Goal: Task Accomplishment & Management: Complete application form

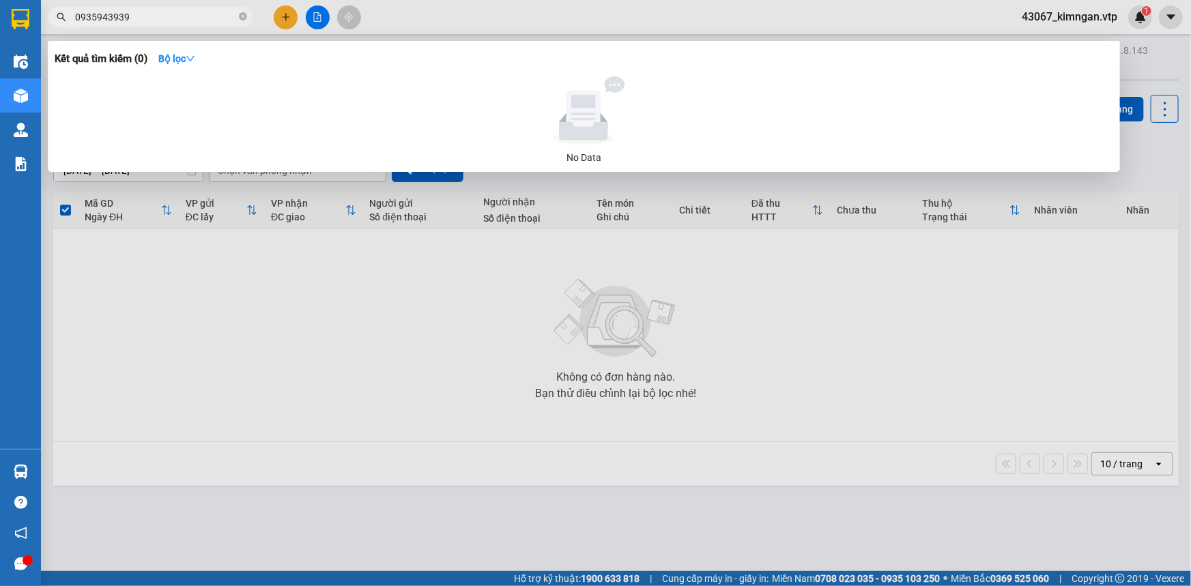
type input "0935943939"
click at [287, 23] on div at bounding box center [595, 293] width 1191 height 586
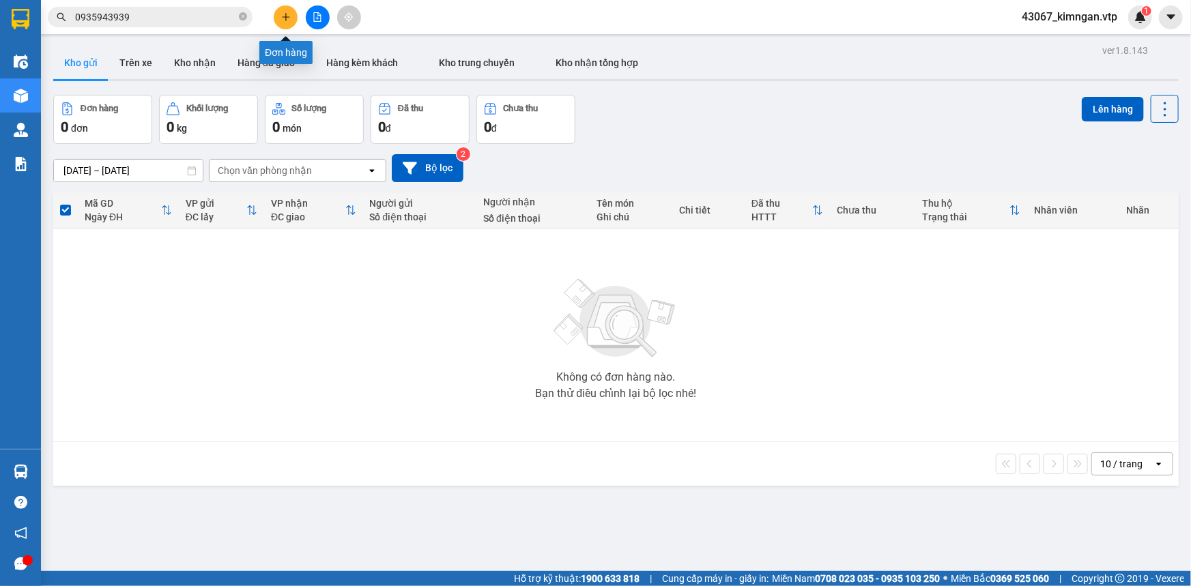
click at [283, 25] on button at bounding box center [286, 17] width 24 height 24
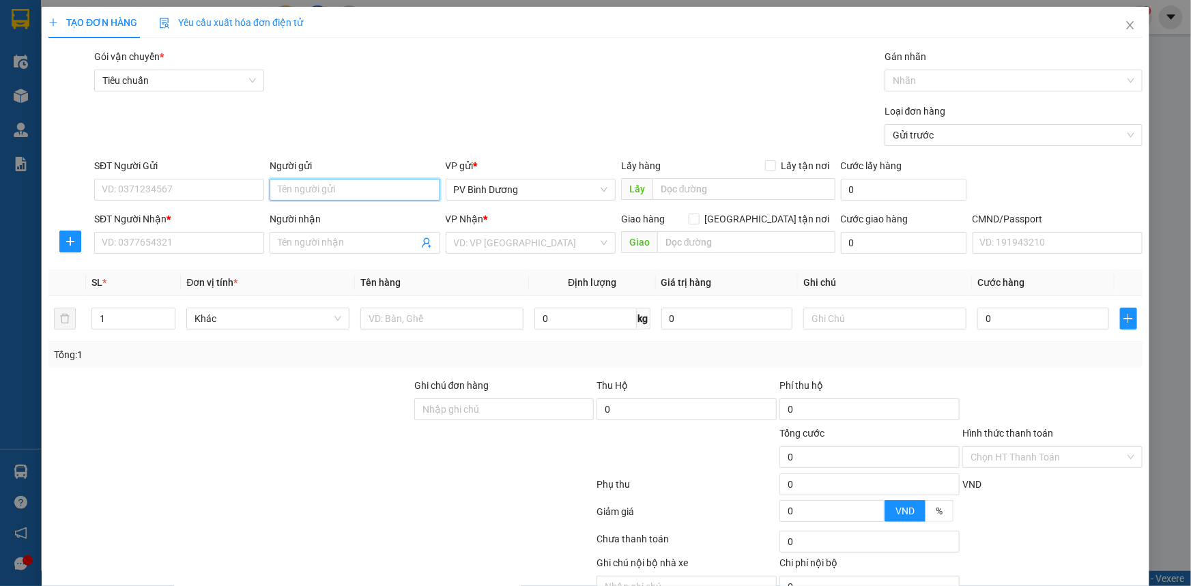
click at [306, 186] on input "Người gửi" at bounding box center [355, 190] width 170 height 22
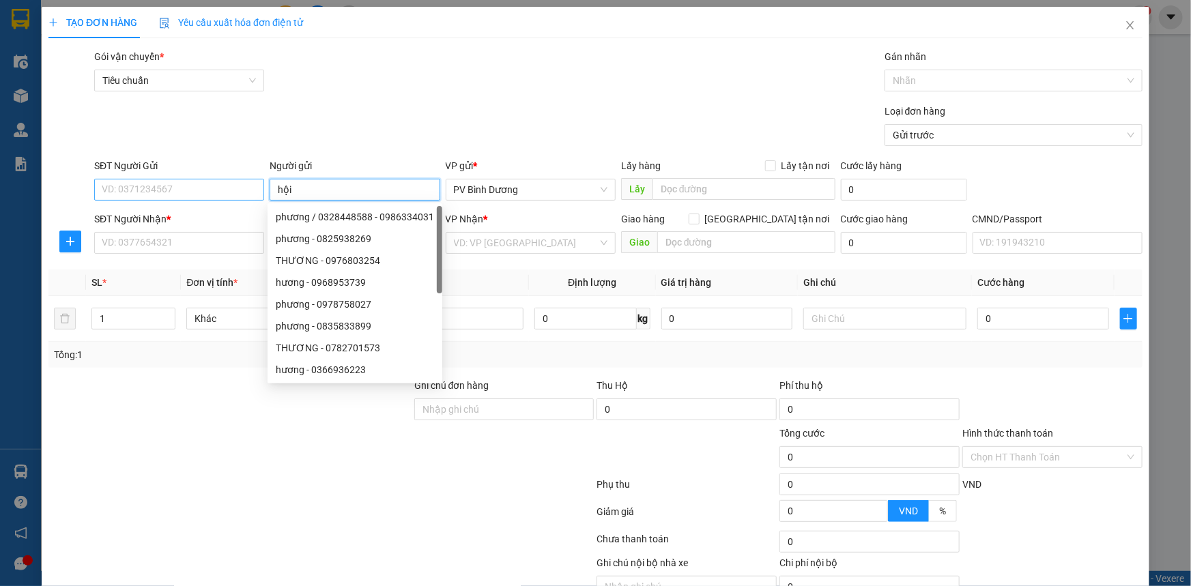
type input "hội"
click at [185, 182] on input "SĐT Người Gửi" at bounding box center [179, 190] width 170 height 22
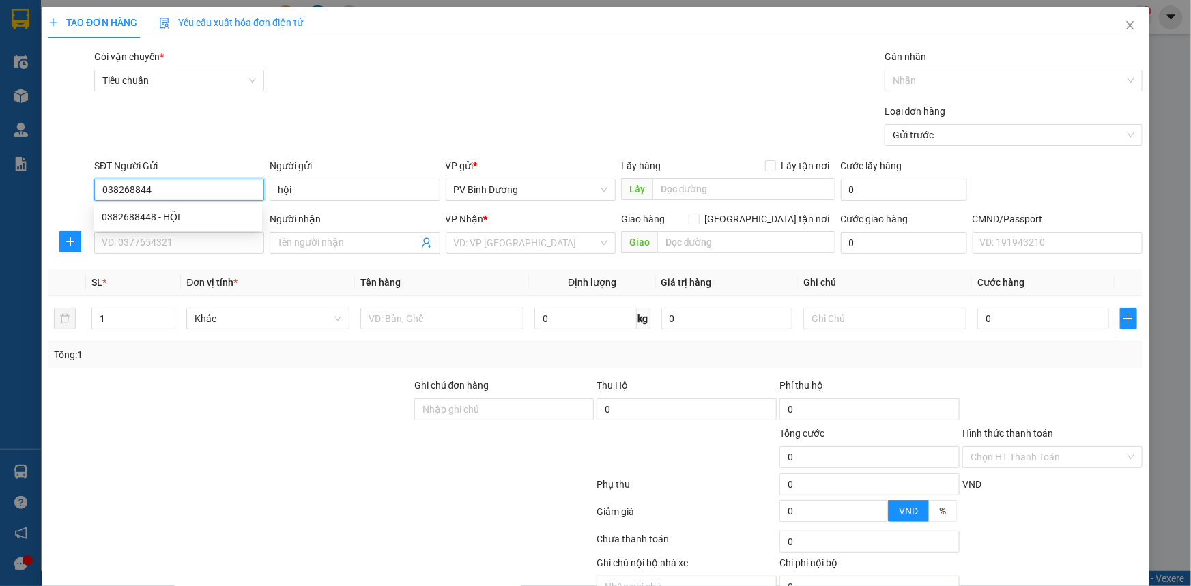
type input "0382688448"
click at [191, 215] on div "0382688448 - HỘI" at bounding box center [178, 216] width 152 height 15
type input "HỘI"
type input "0355632560"
type input "OANH"
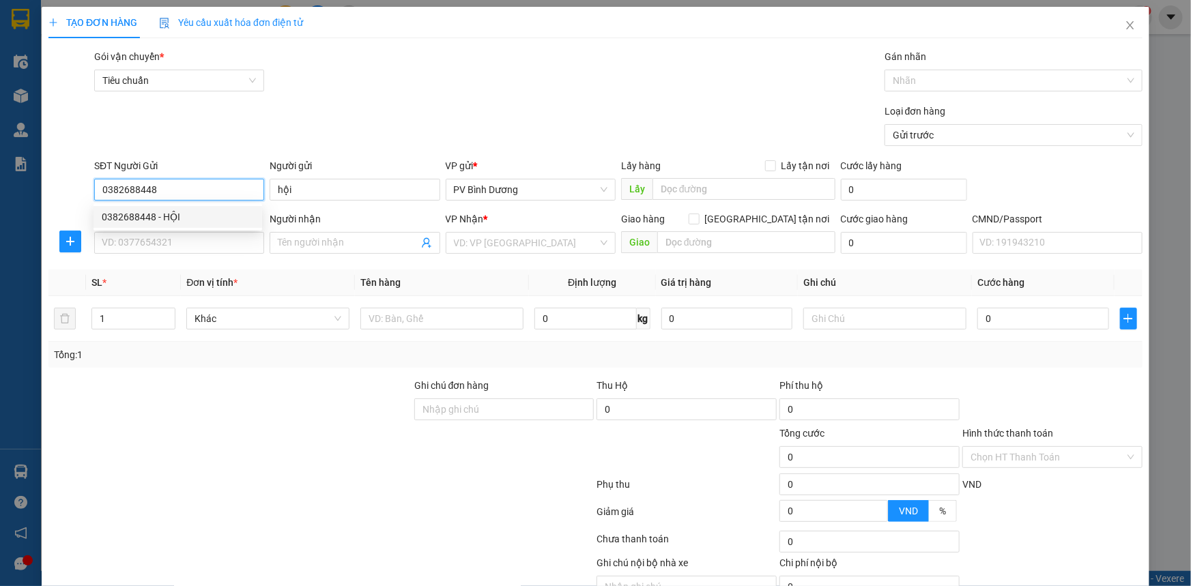
type input "[PERSON_NAME]"
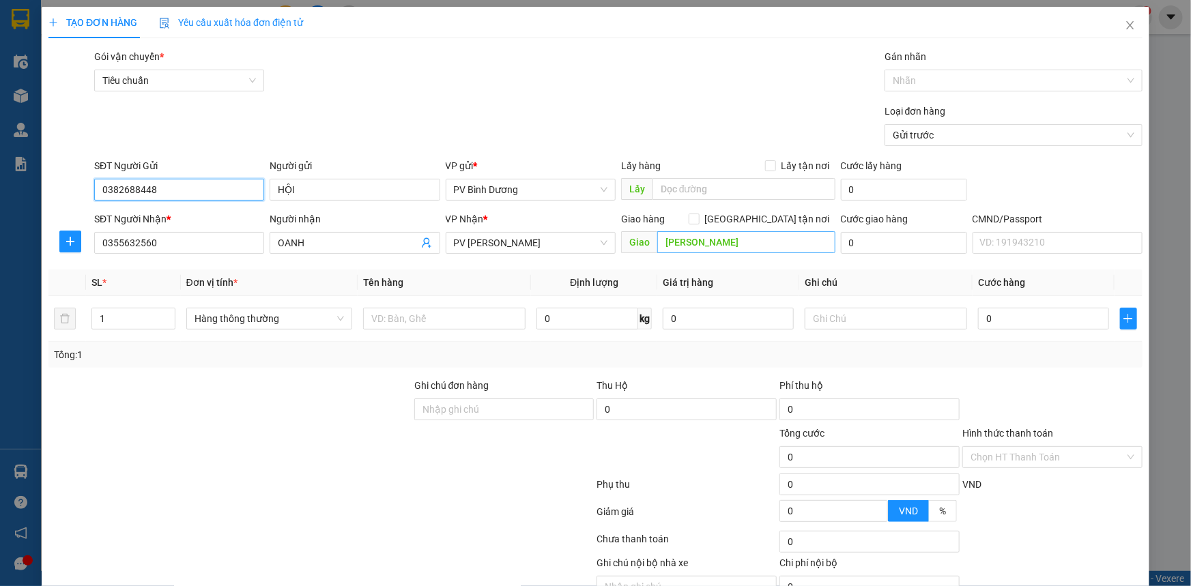
type input "0382688448"
click at [736, 246] on input "[PERSON_NAME]" at bounding box center [746, 242] width 178 height 22
type input "eapo"
click at [143, 324] on input "1" at bounding box center [133, 318] width 83 height 20
type input "4"
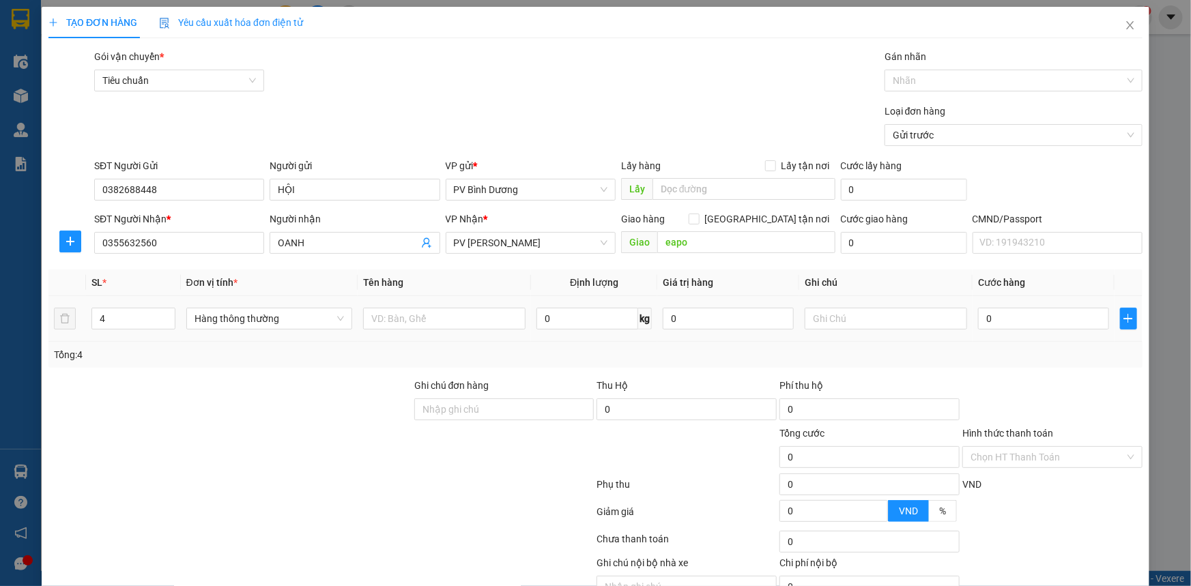
click at [471, 304] on td at bounding box center [444, 319] width 173 height 46
click at [471, 320] on input "text" at bounding box center [444, 319] width 162 height 22
type input "dồ dùng"
click at [908, 325] on input "text" at bounding box center [886, 319] width 162 height 22
type input "thùng"
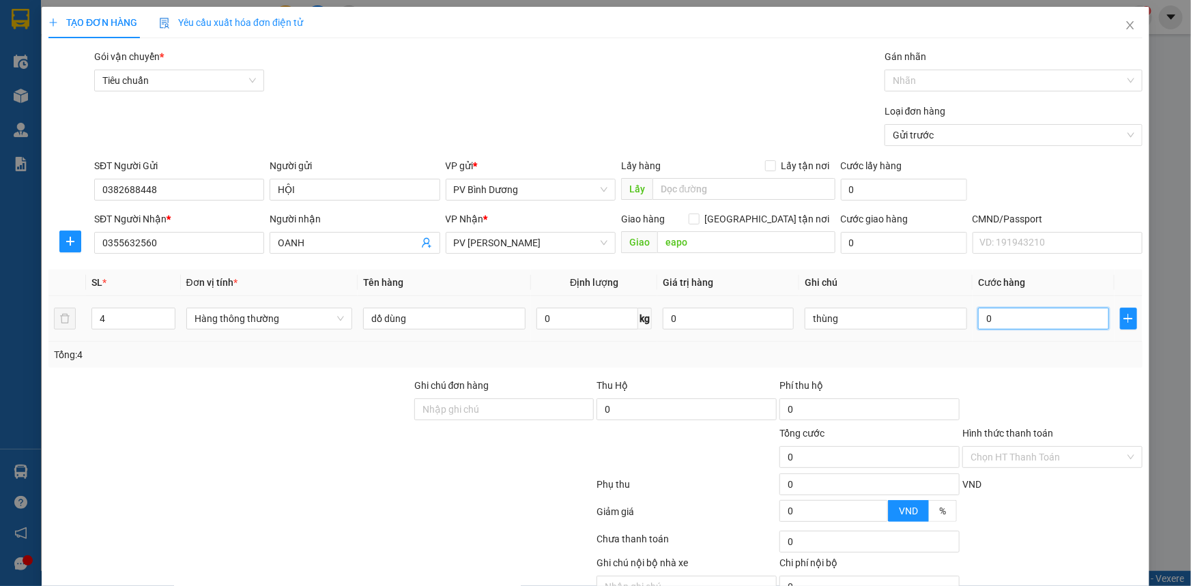
click at [1017, 323] on input "0" at bounding box center [1043, 319] width 131 height 22
type input "1"
type input "16"
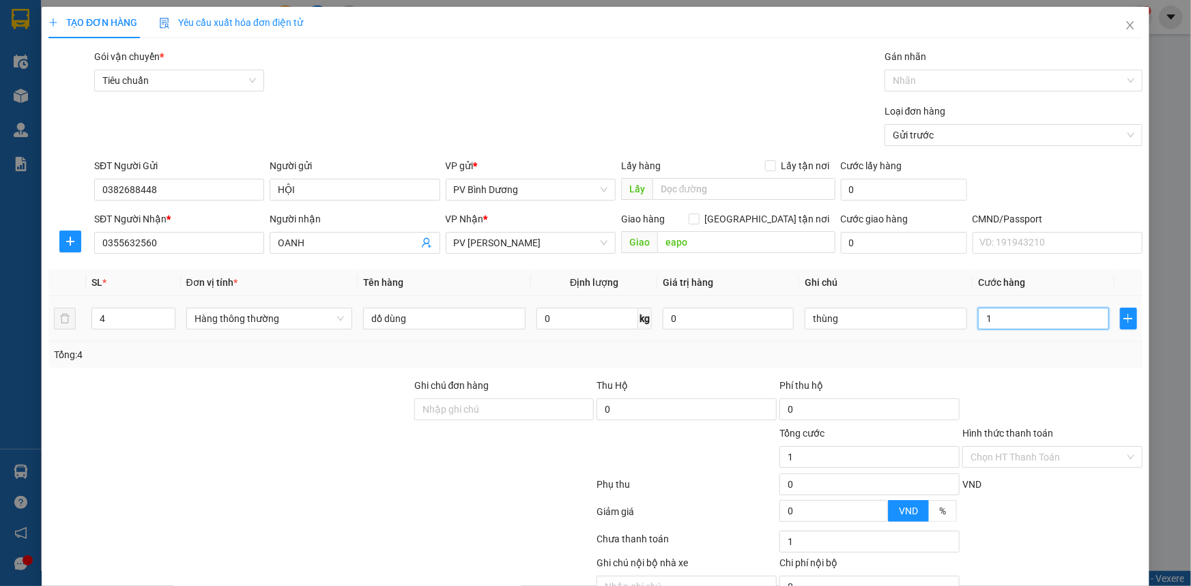
type input "16"
type input "160"
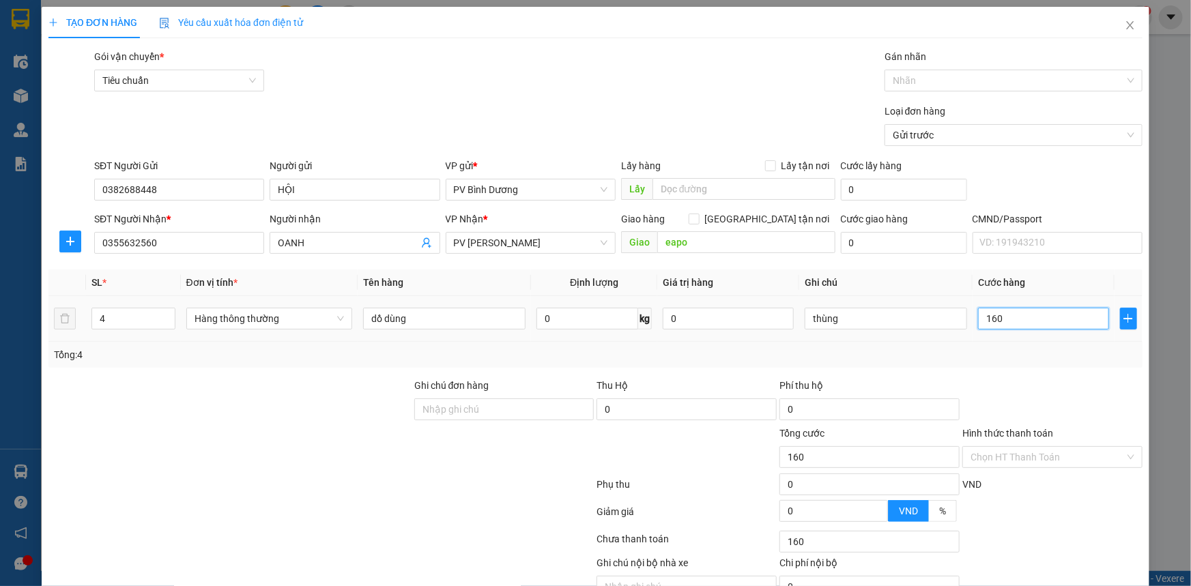
type input "1.600"
type input "16.000"
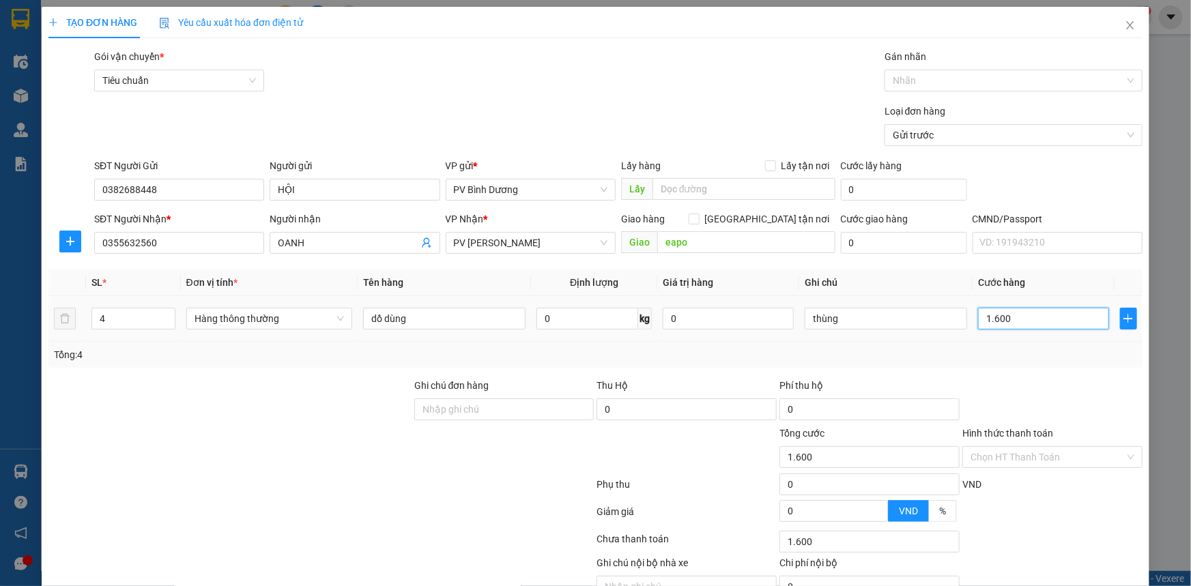
type input "16.000"
type input "160.000"
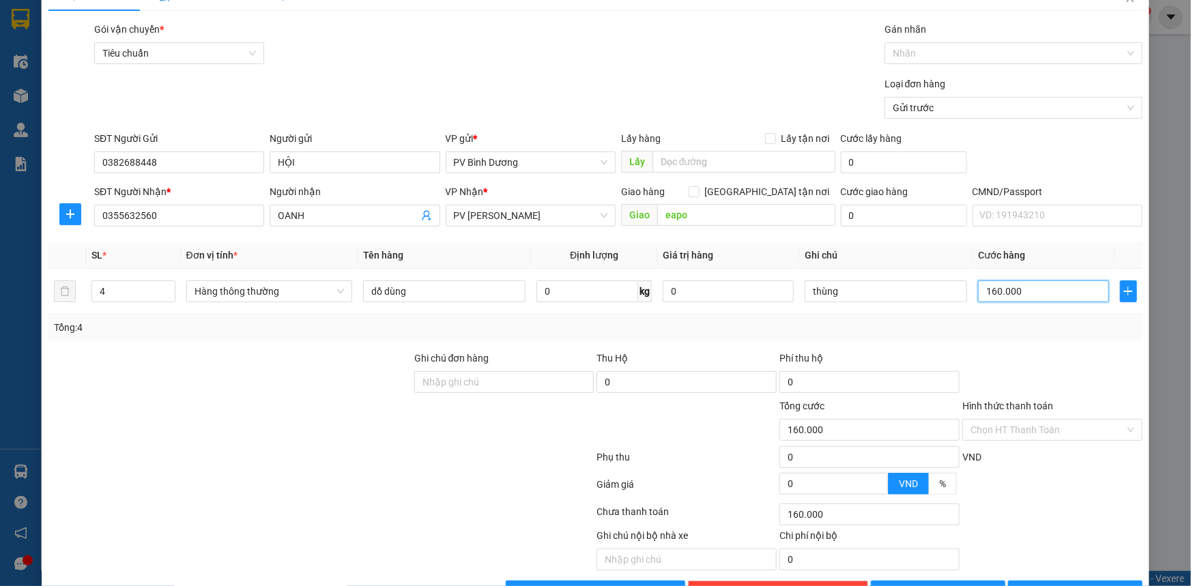
scroll to position [7, 0]
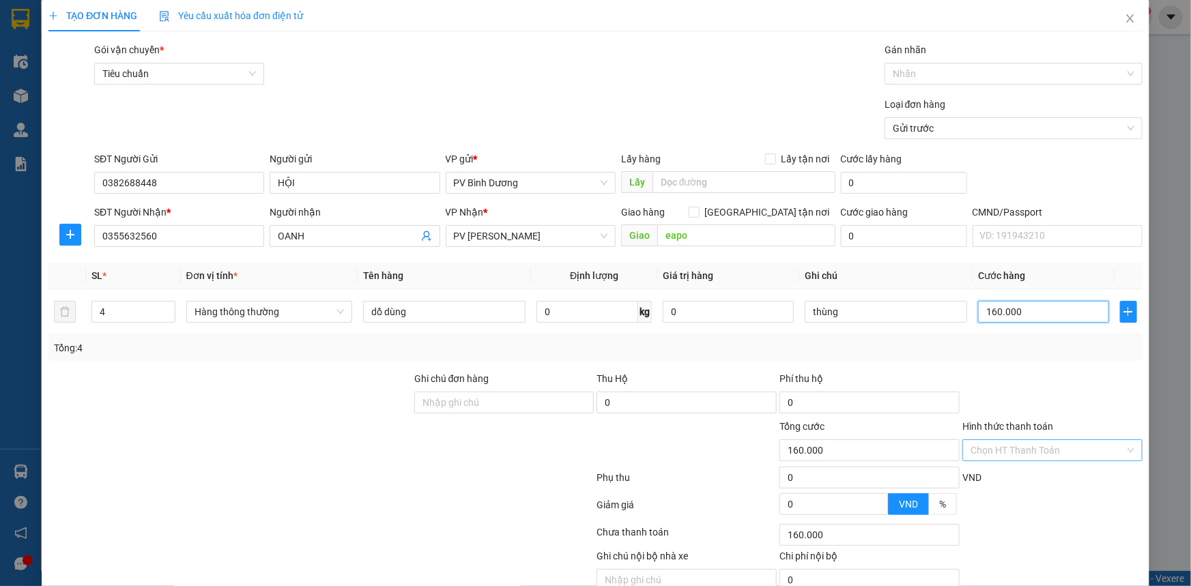
type input "160.000"
click at [973, 444] on input "Hình thức thanh toán" at bounding box center [1047, 450] width 154 height 20
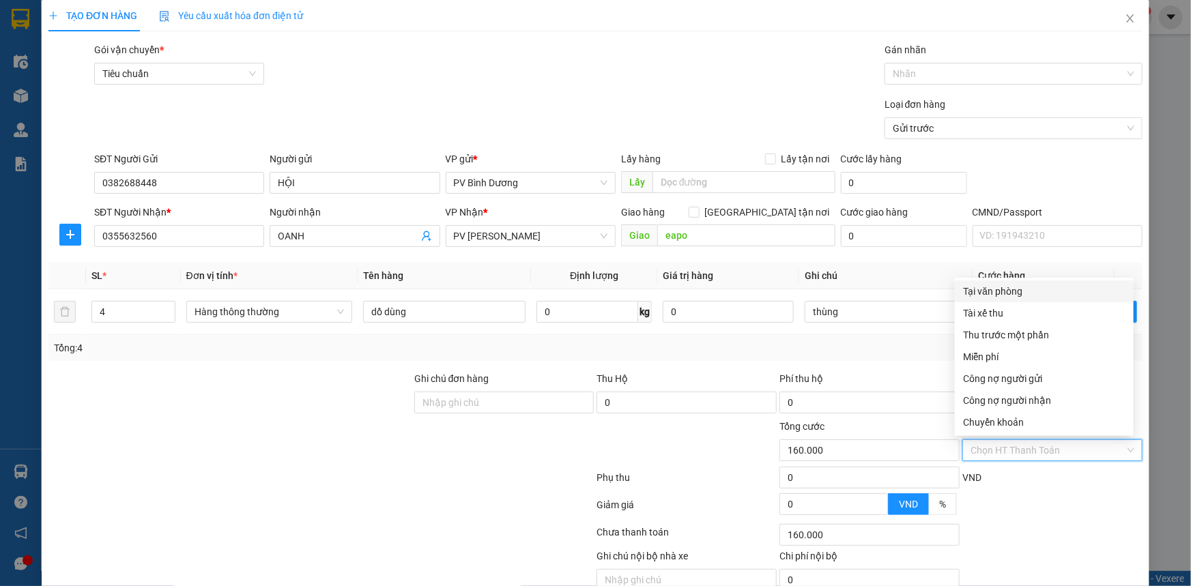
click at [1011, 296] on div "Tại văn phòng" at bounding box center [1044, 291] width 162 height 15
type input "0"
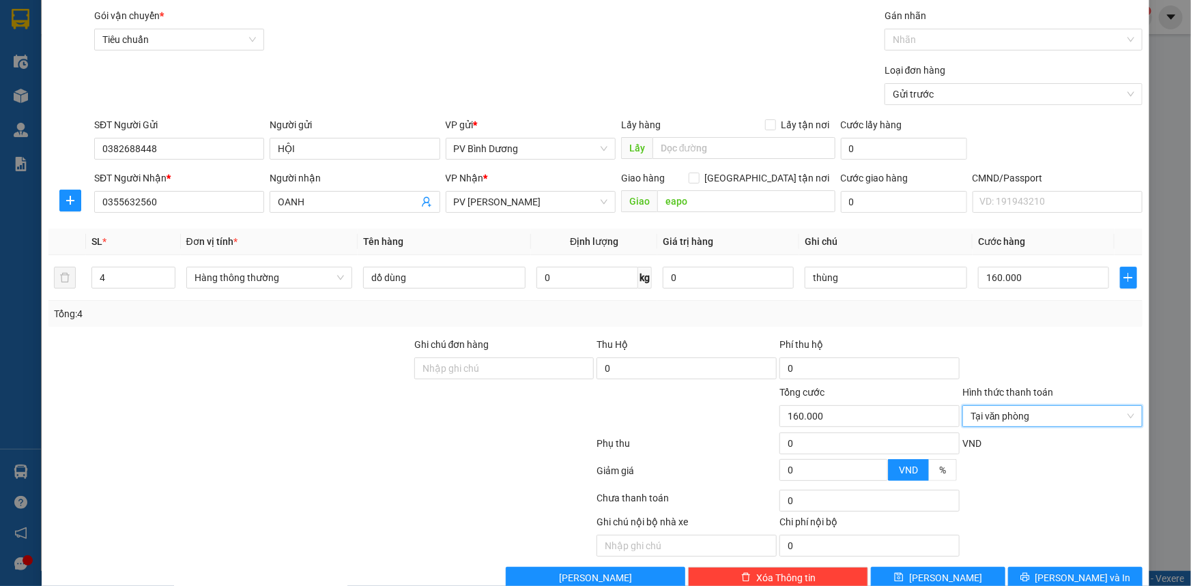
scroll to position [69, 0]
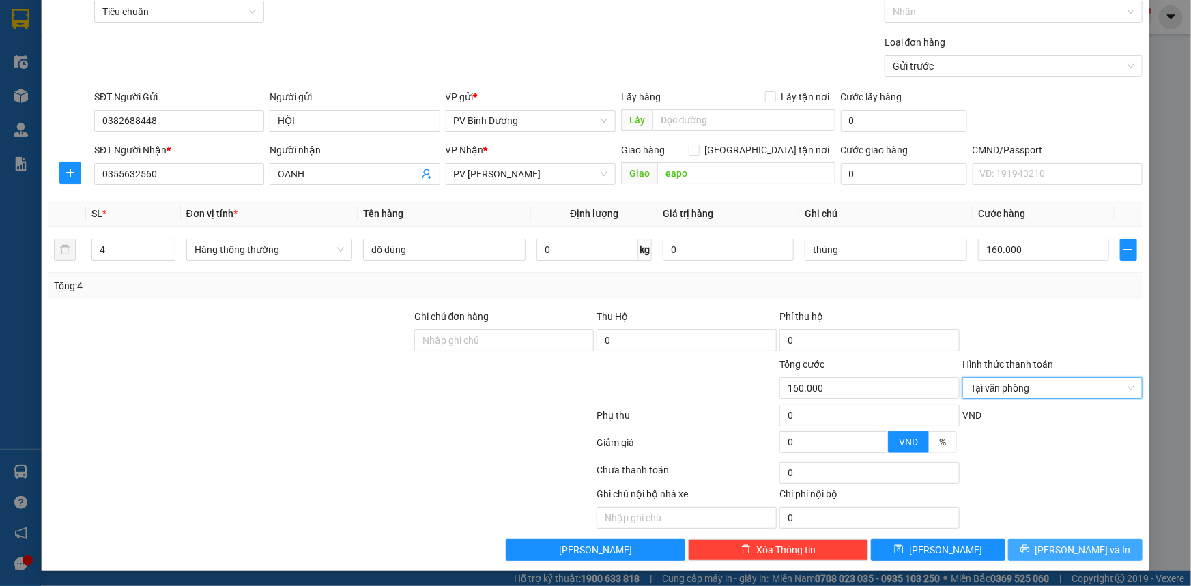
click at [1063, 544] on span "[PERSON_NAME] và In" at bounding box center [1083, 549] width 96 height 15
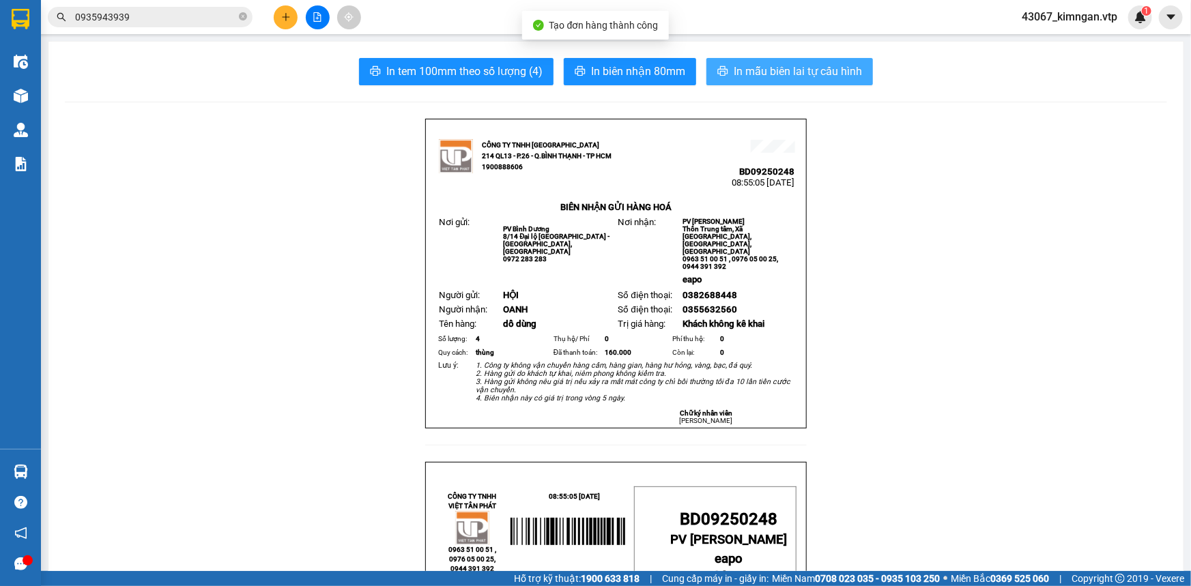
click at [800, 74] on span "In mẫu biên lai tự cấu hình" at bounding box center [798, 71] width 128 height 17
click at [826, 70] on span "In mẫu biên lai tự cấu hình" at bounding box center [798, 71] width 128 height 17
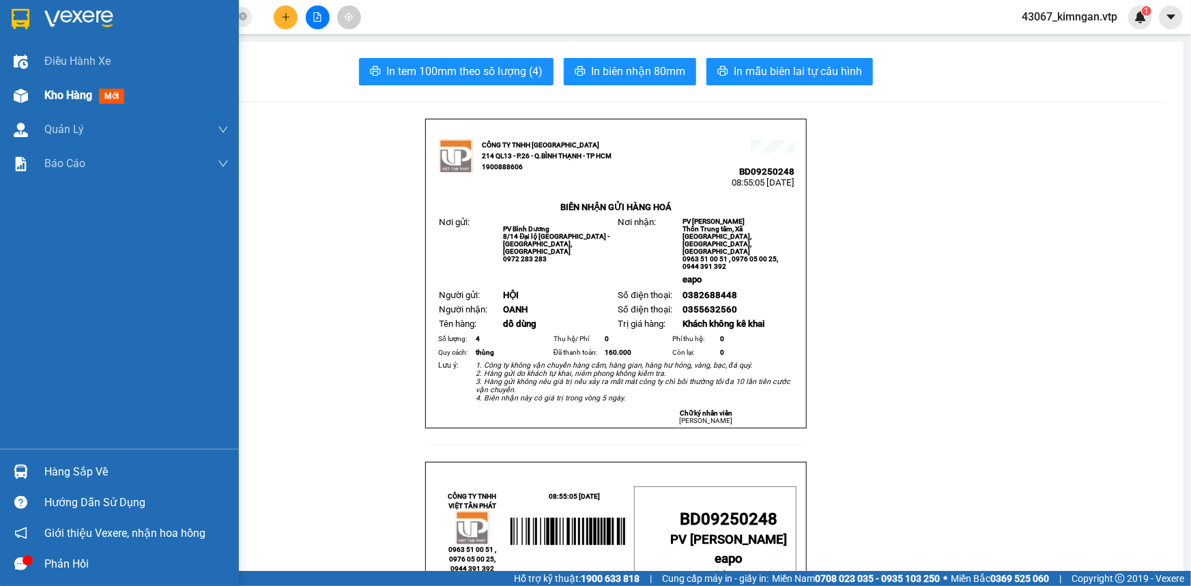
click at [29, 98] on div at bounding box center [21, 96] width 24 height 24
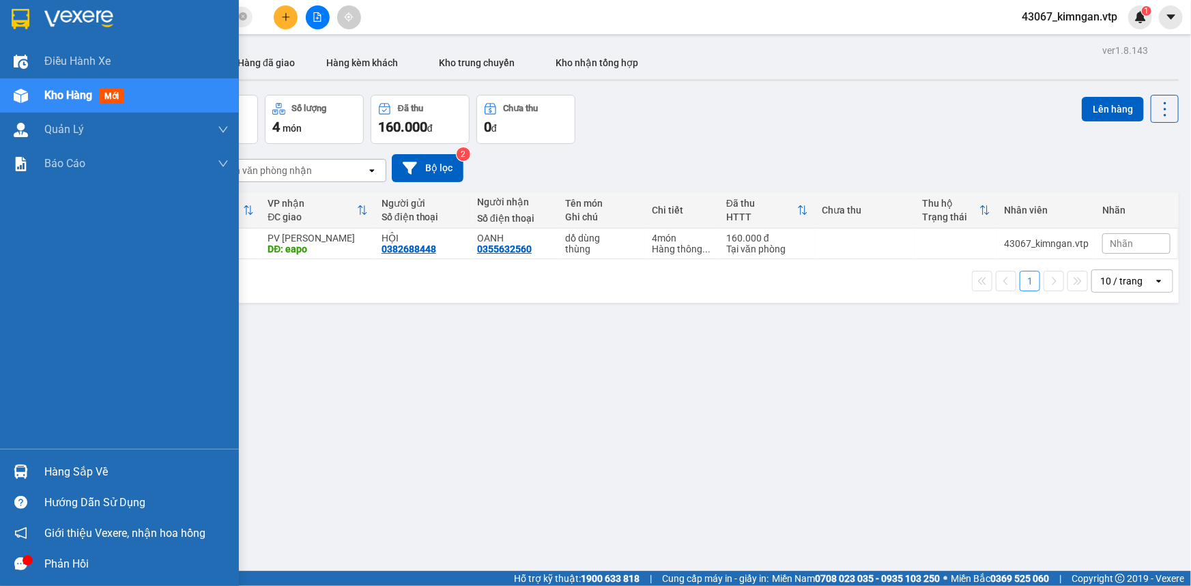
click at [16, 568] on icon "message" at bounding box center [20, 563] width 13 height 13
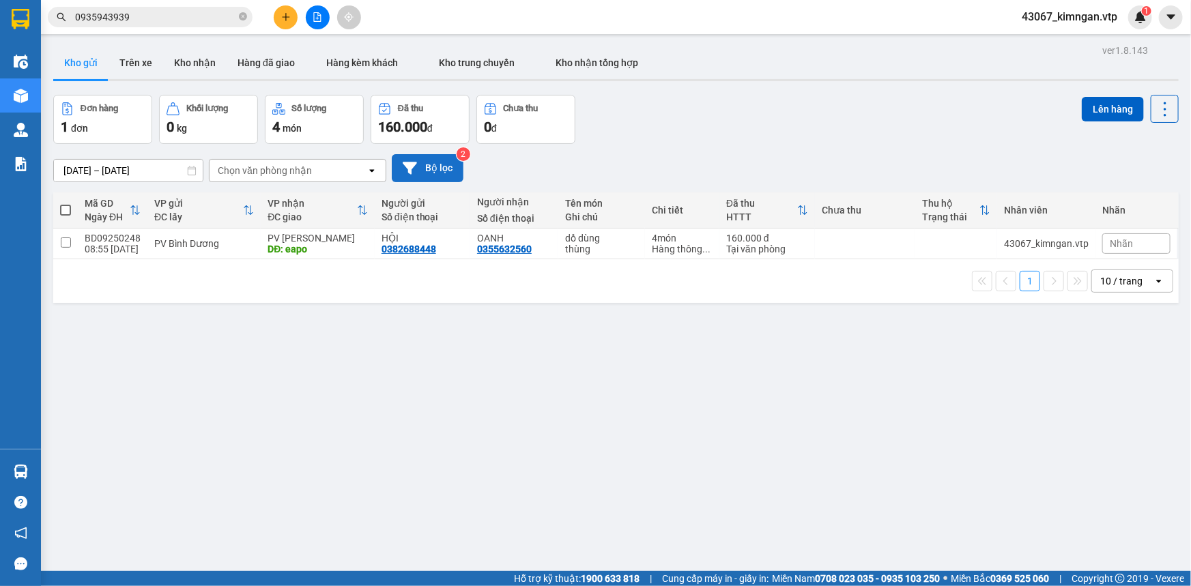
click at [434, 170] on button "Bộ lọc" at bounding box center [428, 168] width 72 height 28
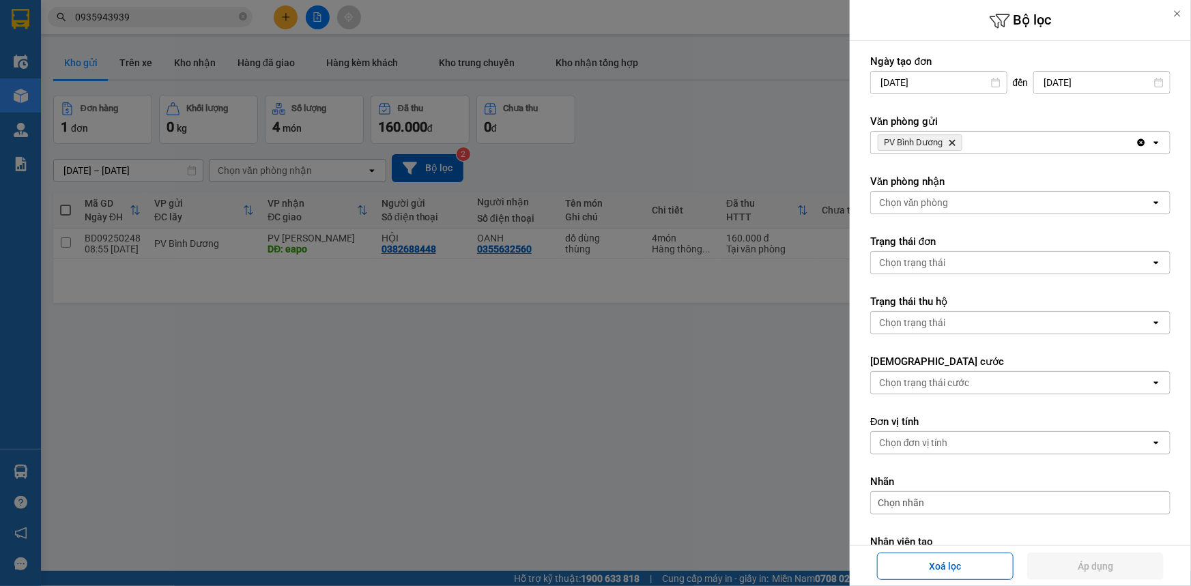
click at [1180, 10] on icon at bounding box center [1177, 14] width 10 height 10
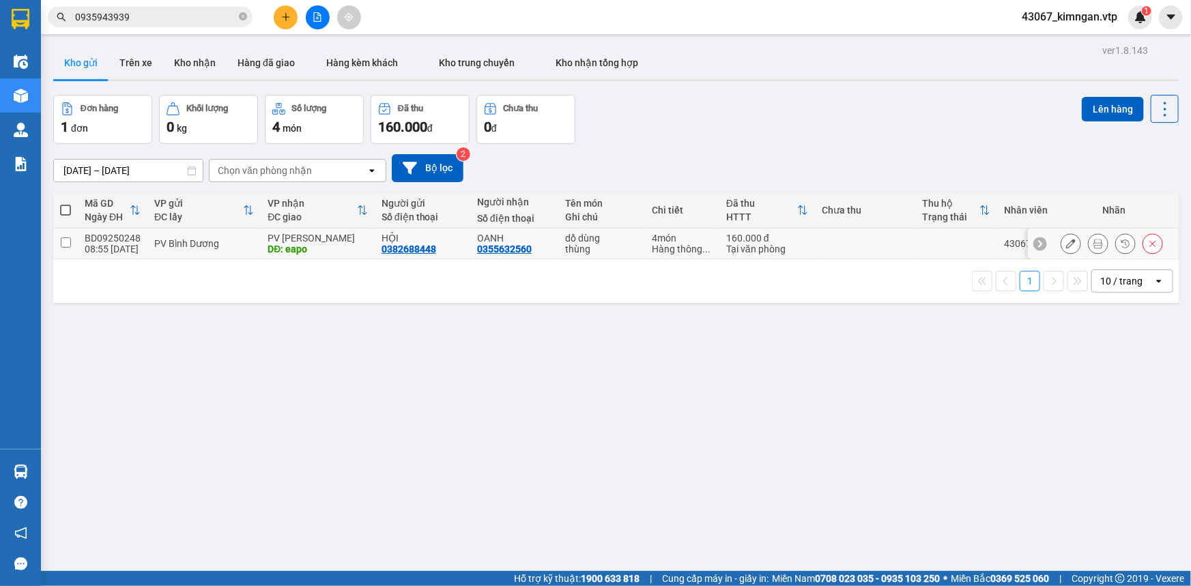
click at [59, 245] on td at bounding box center [65, 244] width 25 height 31
checkbox input "true"
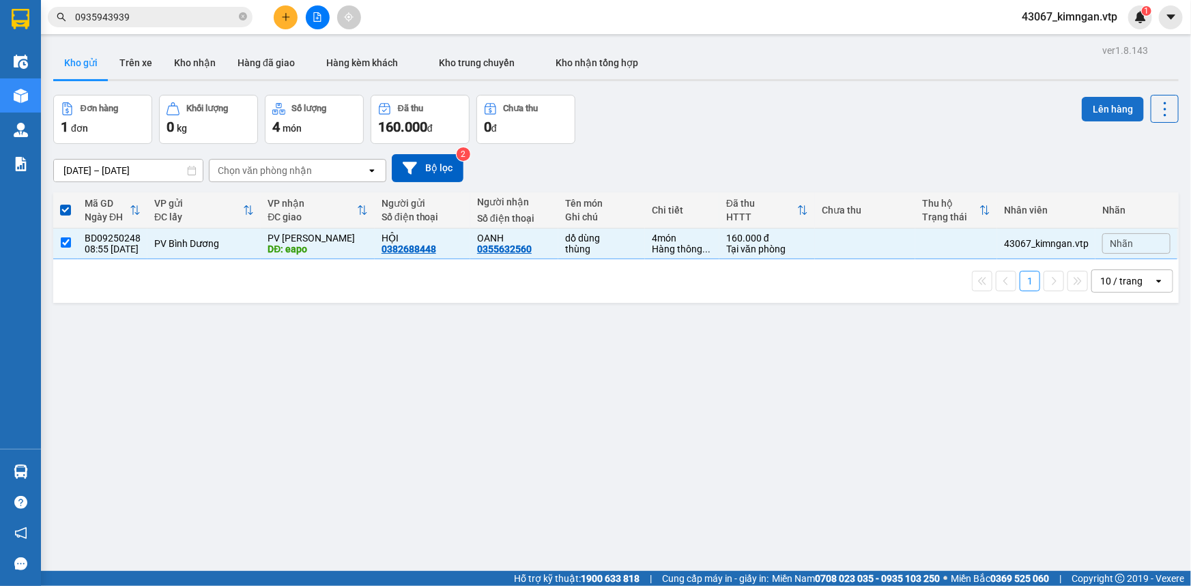
click at [1095, 111] on button "Lên hàng" at bounding box center [1113, 109] width 62 height 25
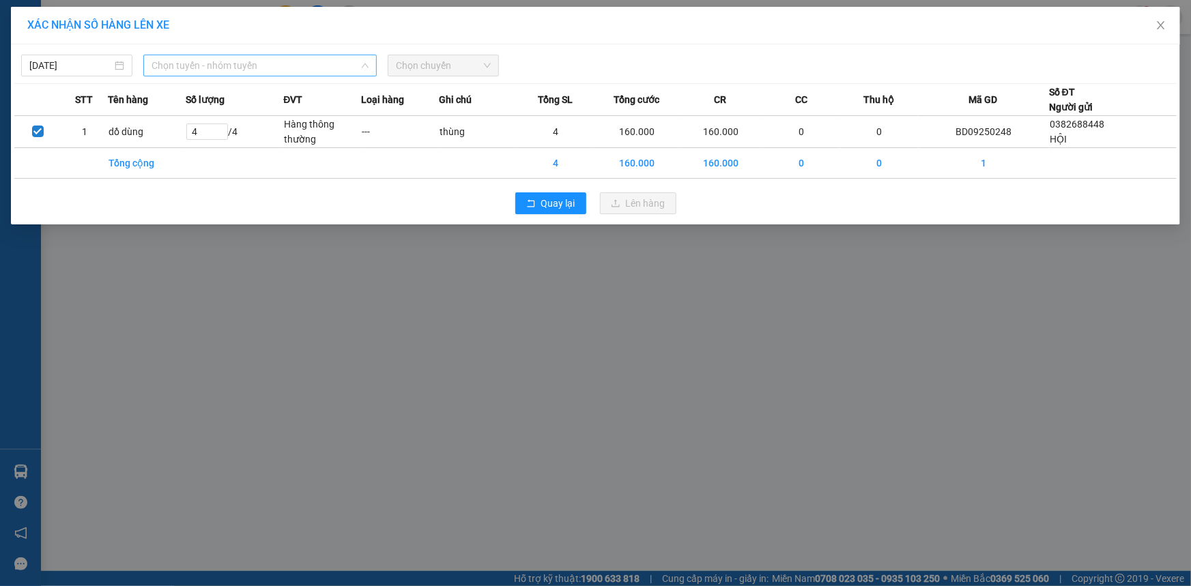
click at [287, 67] on span "Chọn tuyến - nhóm tuyến" at bounding box center [259, 65] width 217 height 20
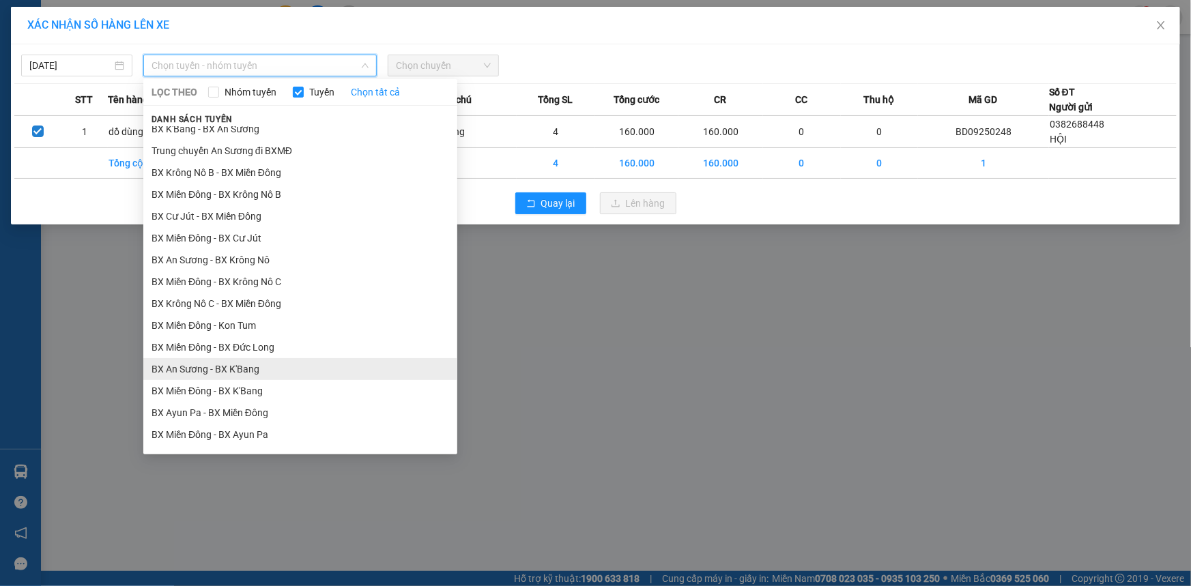
scroll to position [434, 0]
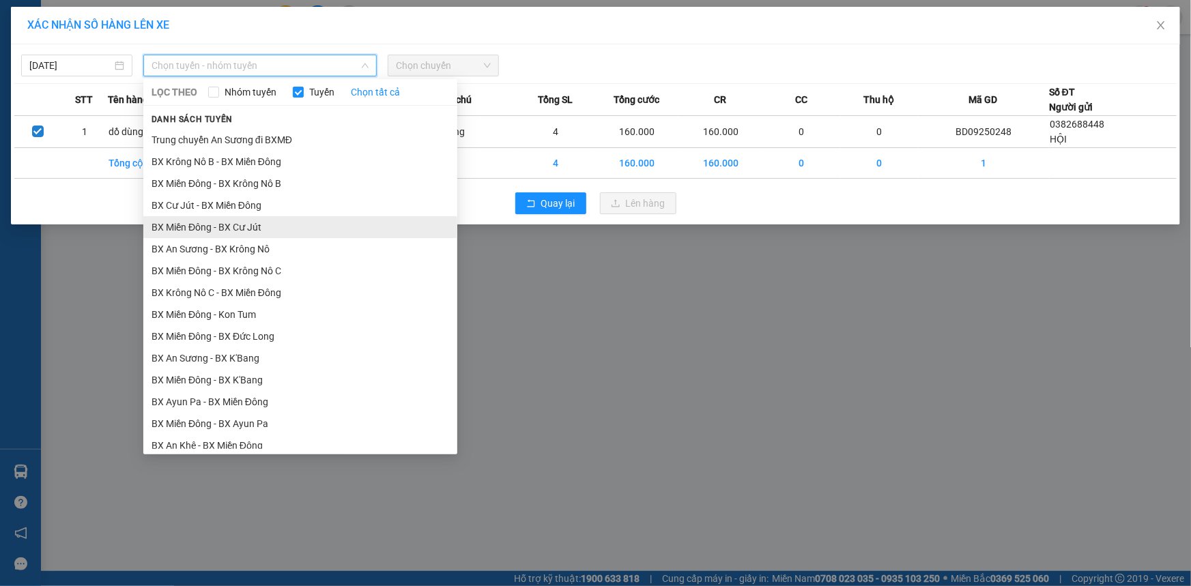
click at [302, 232] on li "BX Miền Đông - BX Cư Jút" at bounding box center [300, 227] width 314 height 22
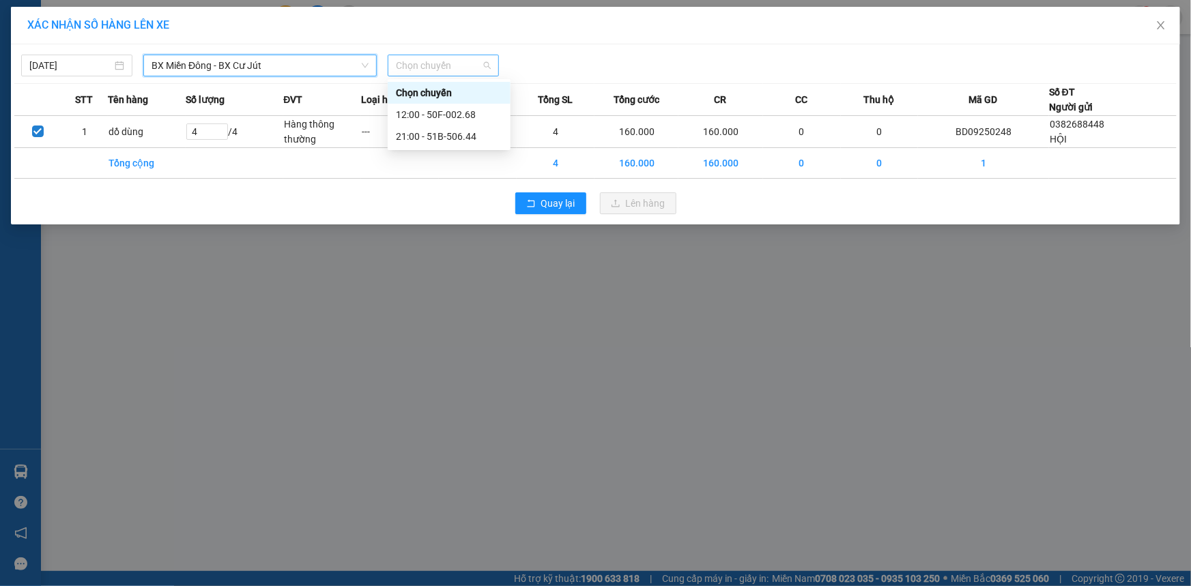
click at [467, 66] on span "Chọn chuyến" at bounding box center [443, 65] width 95 height 20
drag, startPoint x: 433, startPoint y: 114, endPoint x: 478, endPoint y: 108, distance: 45.5
click at [436, 113] on div "12:00 - 50F-002.68" at bounding box center [449, 114] width 106 height 15
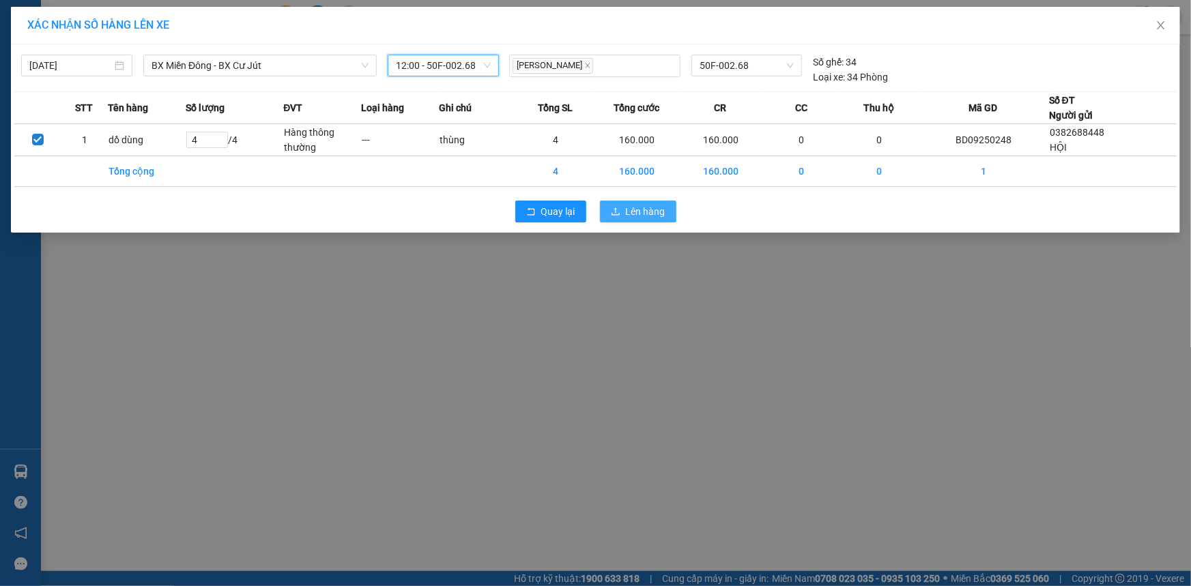
click at [626, 203] on button "Lên hàng" at bounding box center [638, 212] width 76 height 22
